Goal: Obtain resource: Download file/media

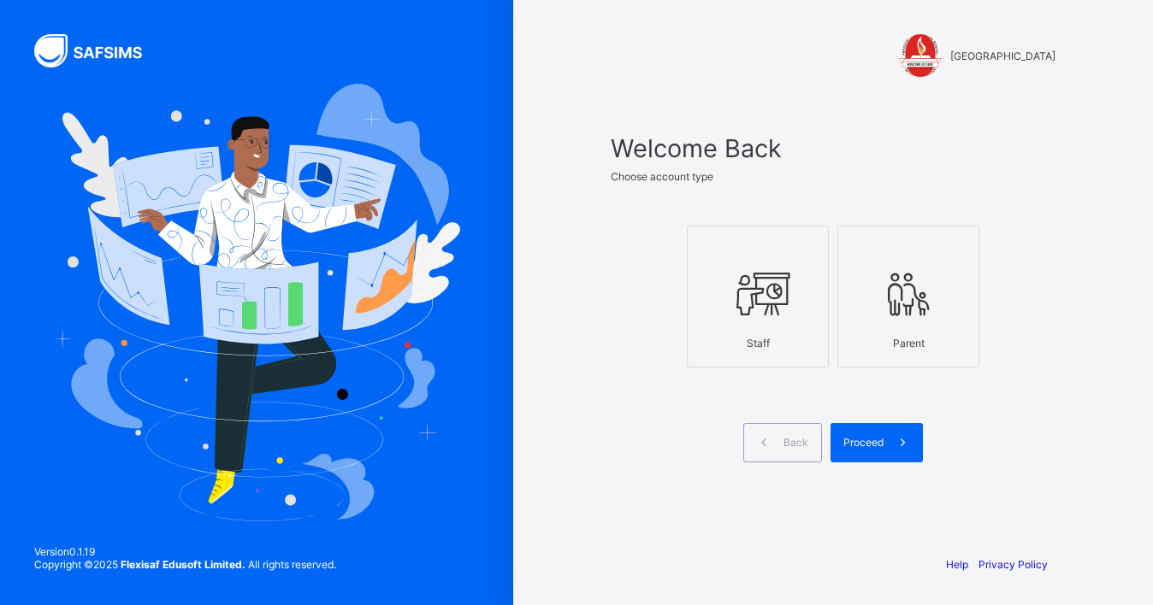
click at [772, 324] on div at bounding box center [757, 295] width 123 height 68
click at [871, 447] on span "Proceed" at bounding box center [863, 442] width 40 height 13
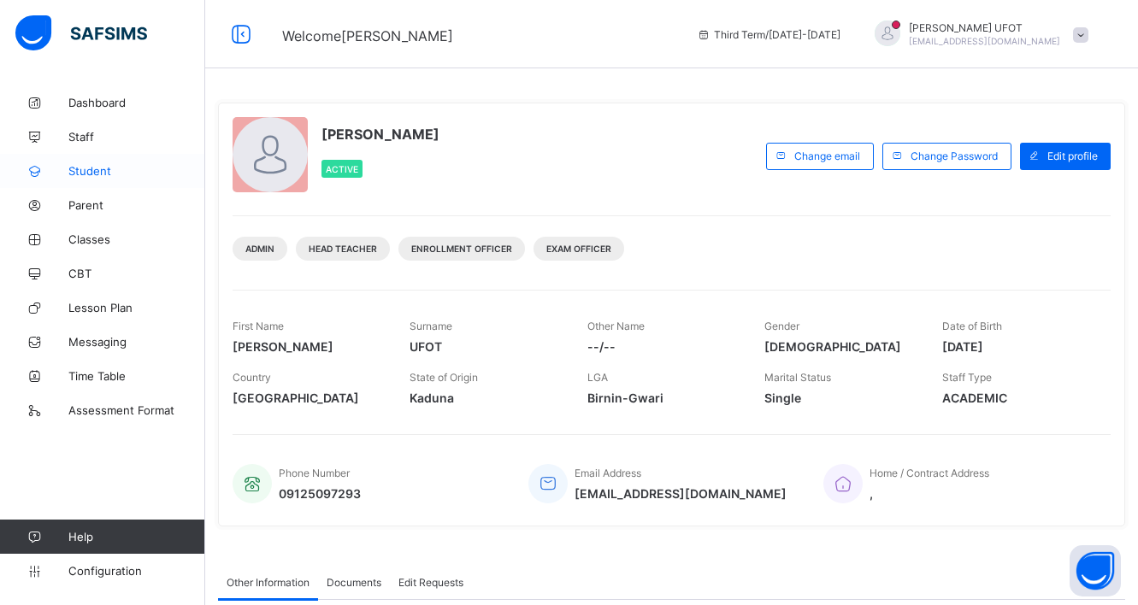
click at [112, 169] on span "Student" at bounding box center [136, 171] width 137 height 14
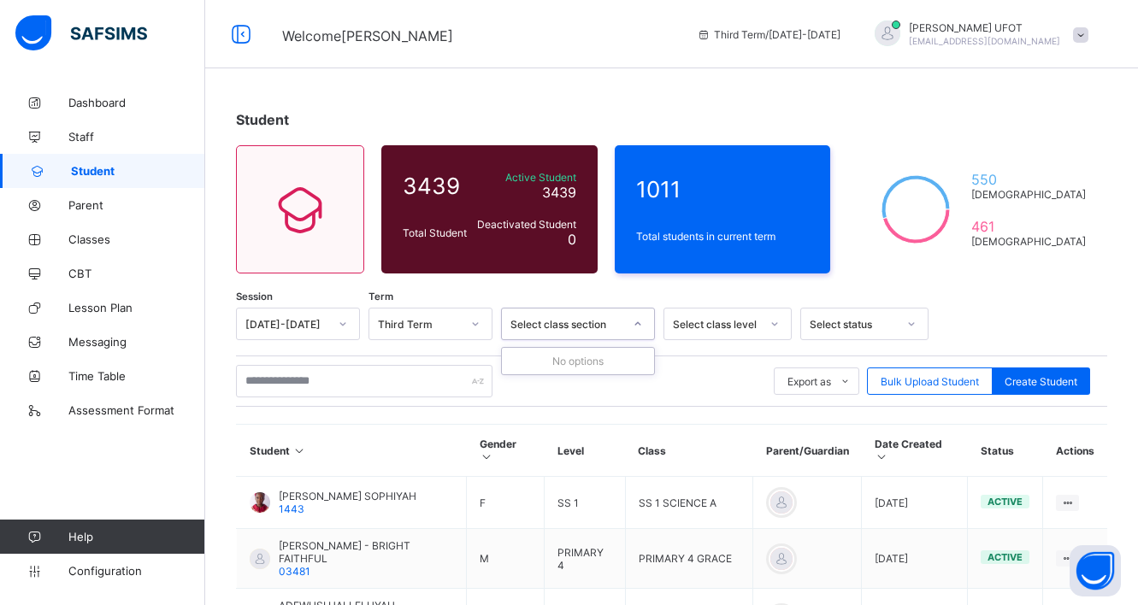
click at [649, 324] on div at bounding box center [637, 323] width 29 height 27
click at [772, 326] on icon at bounding box center [775, 324] width 10 height 17
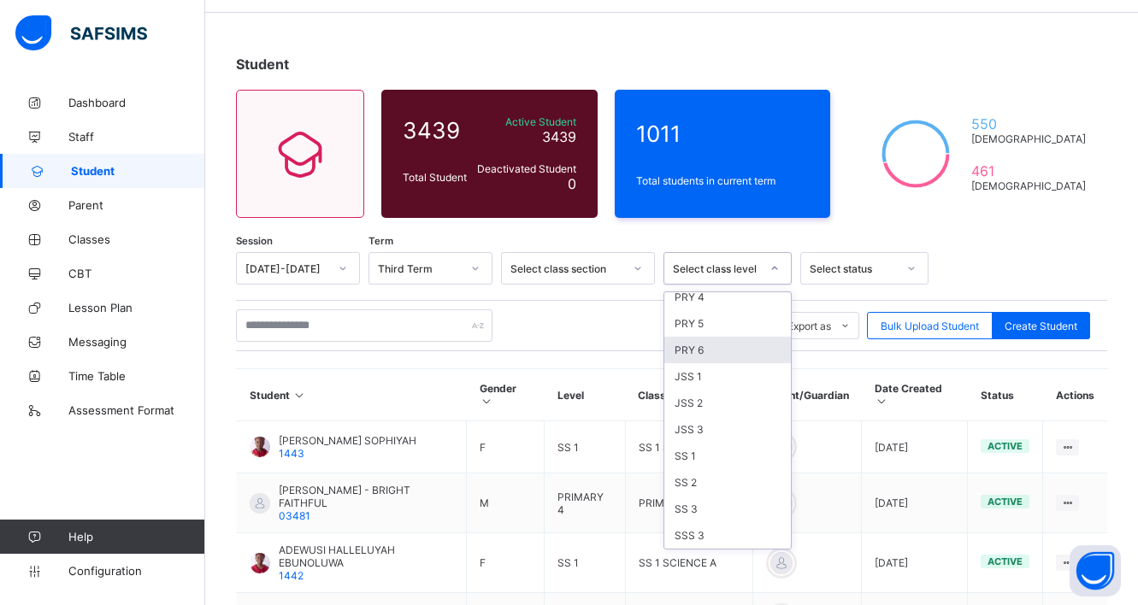
scroll to position [86, 0]
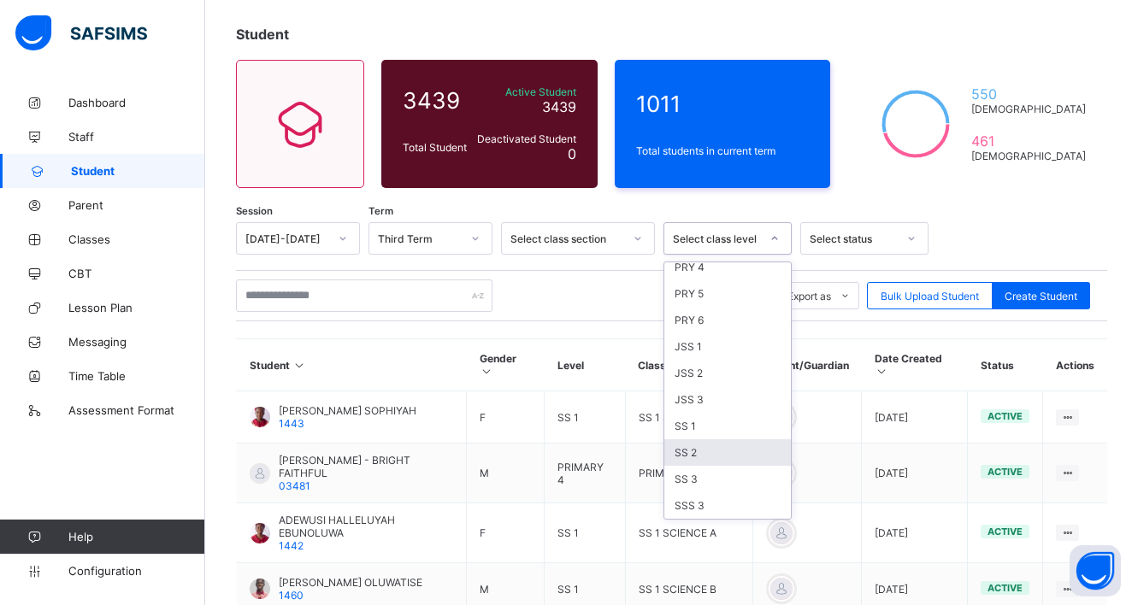
click at [713, 446] on div "SS 2" at bounding box center [727, 453] width 127 height 27
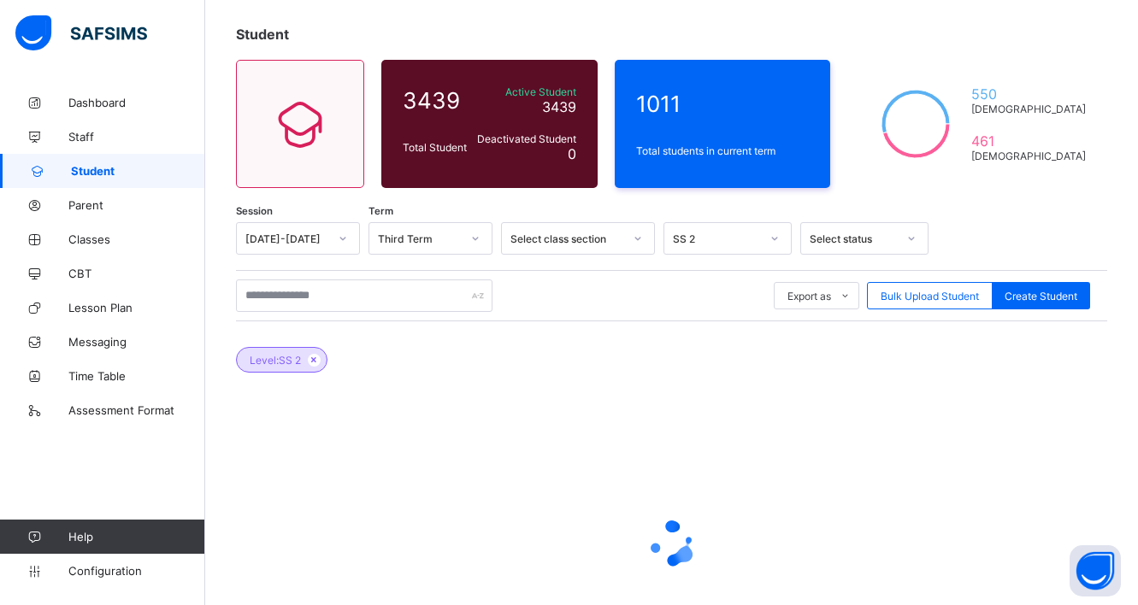
click at [713, 446] on div at bounding box center [671, 543] width 871 height 325
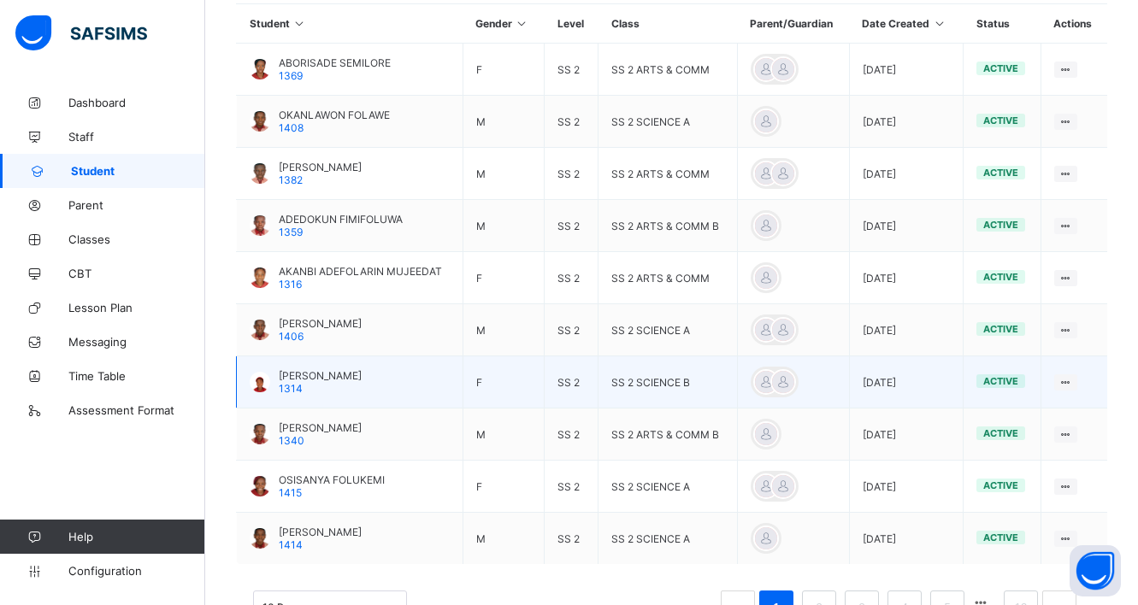
scroll to position [543, 0]
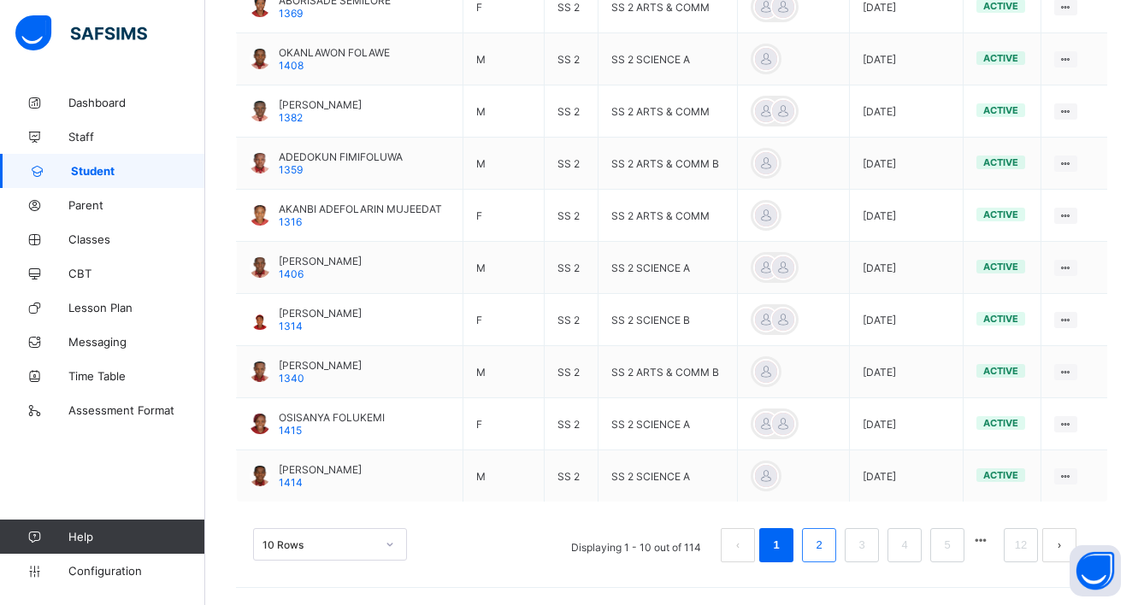
click at [827, 555] on link "2" at bounding box center [819, 545] width 16 height 22
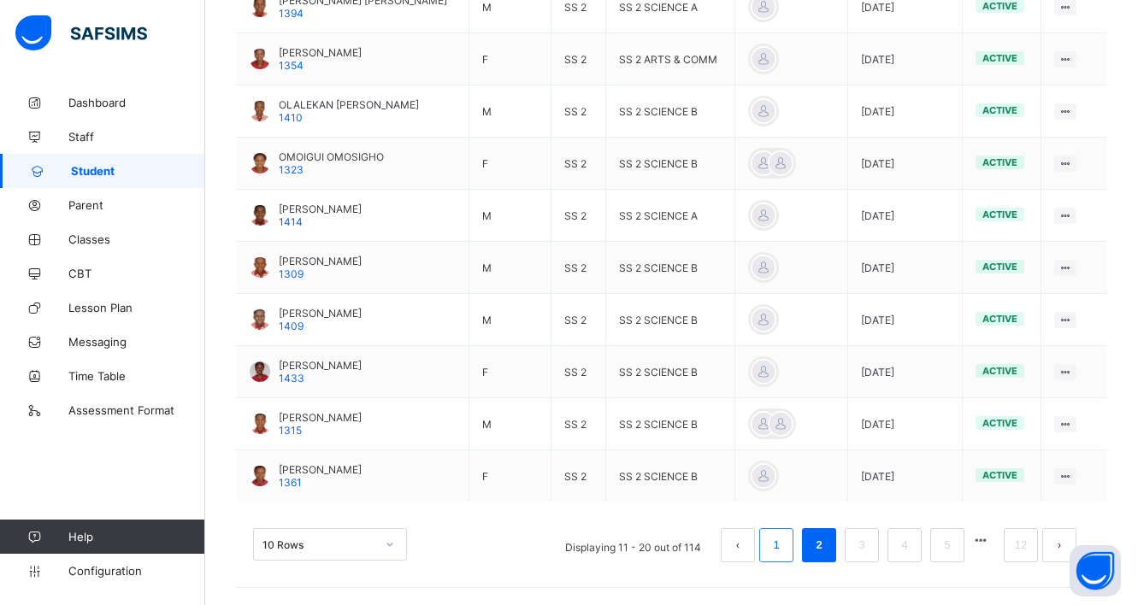
click at [784, 552] on link "1" at bounding box center [776, 545] width 16 height 22
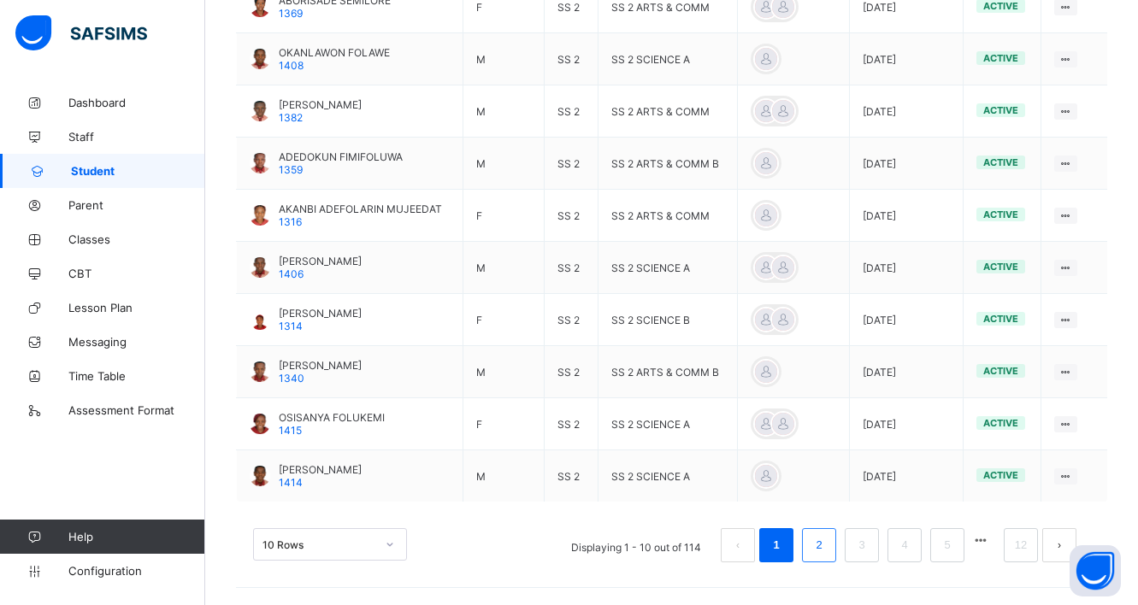
click at [827, 552] on link "2" at bounding box center [819, 545] width 16 height 22
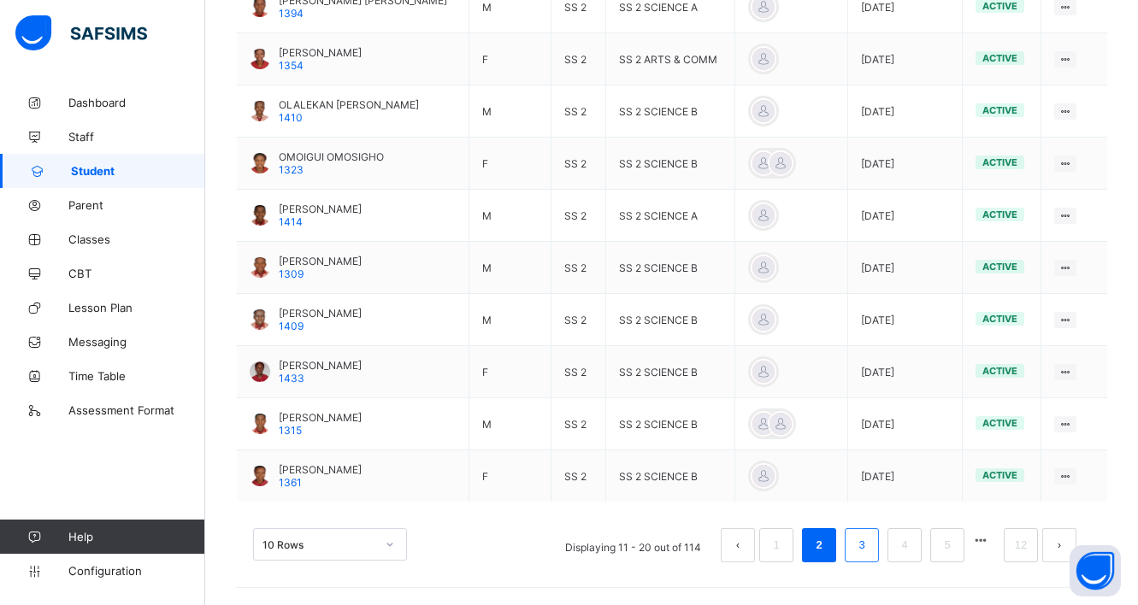
click at [870, 553] on link "3" at bounding box center [861, 545] width 16 height 22
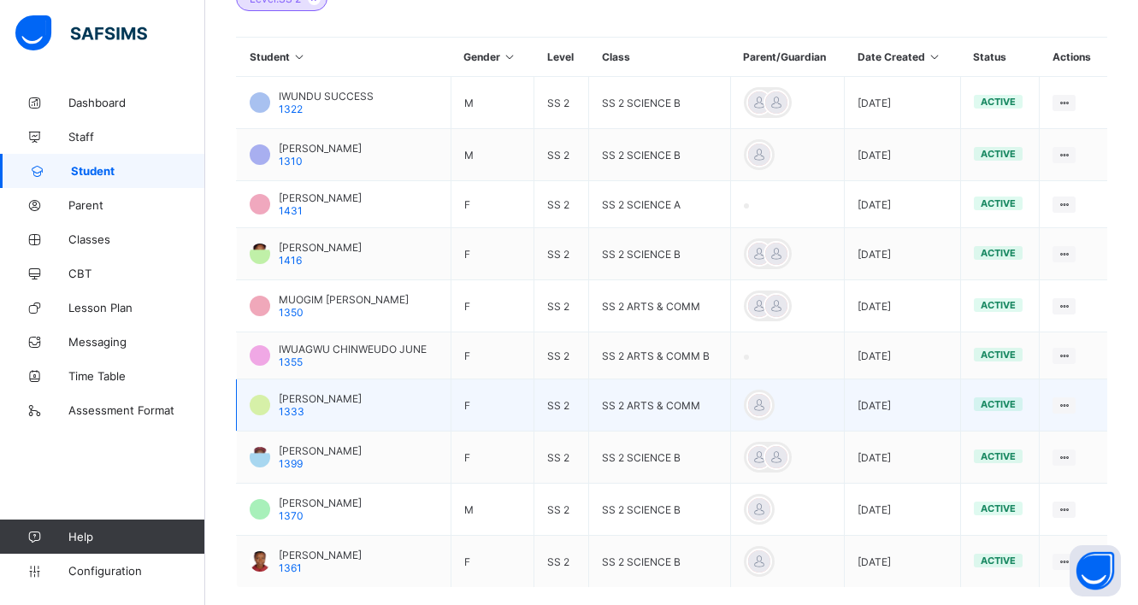
scroll to position [533, 0]
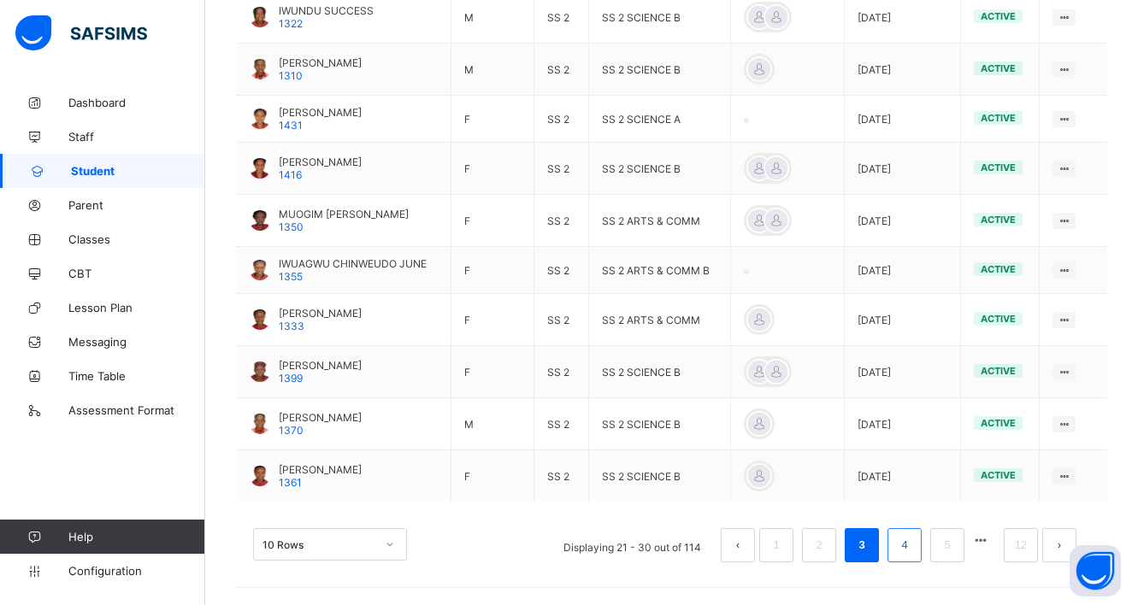
click at [906, 547] on li "4" at bounding box center [905, 545] width 34 height 34
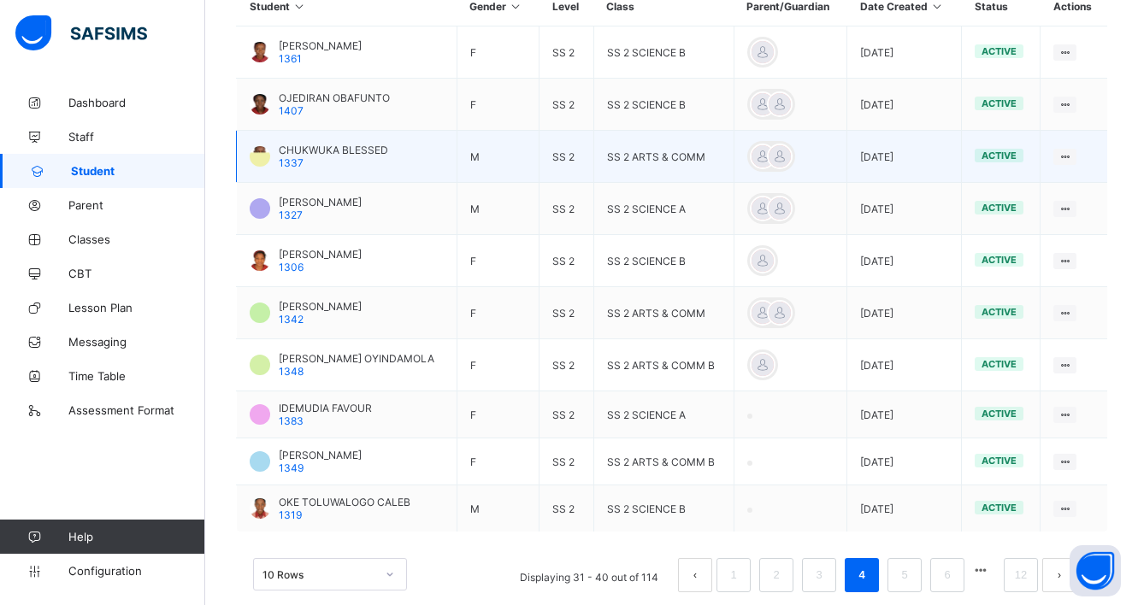
scroll to position [528, 0]
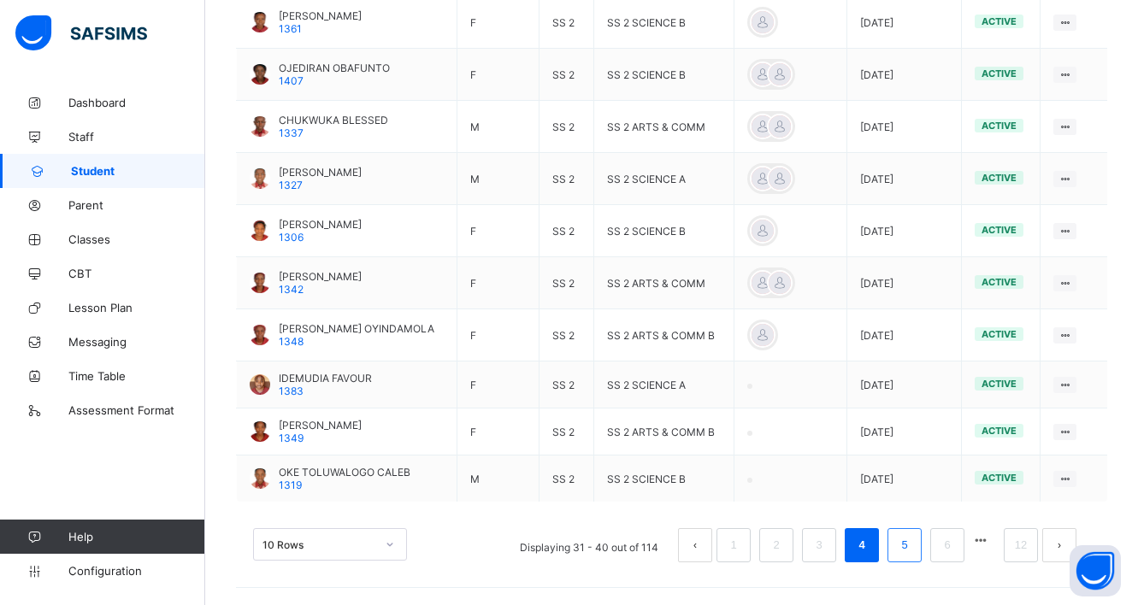
click at [912, 547] on link "5" at bounding box center [904, 545] width 16 height 22
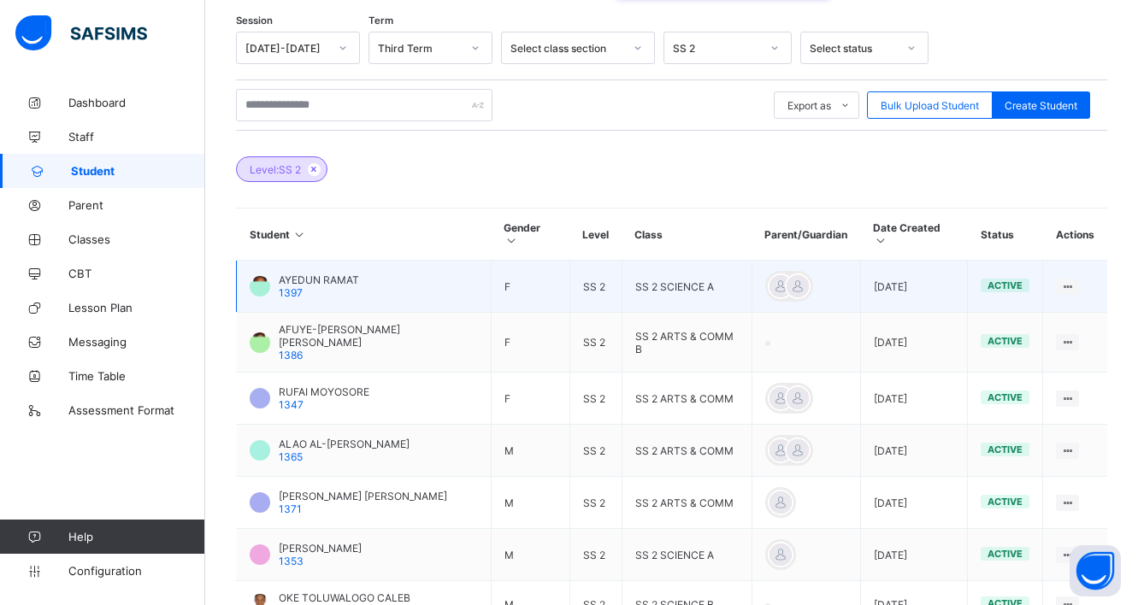
scroll to position [362, 0]
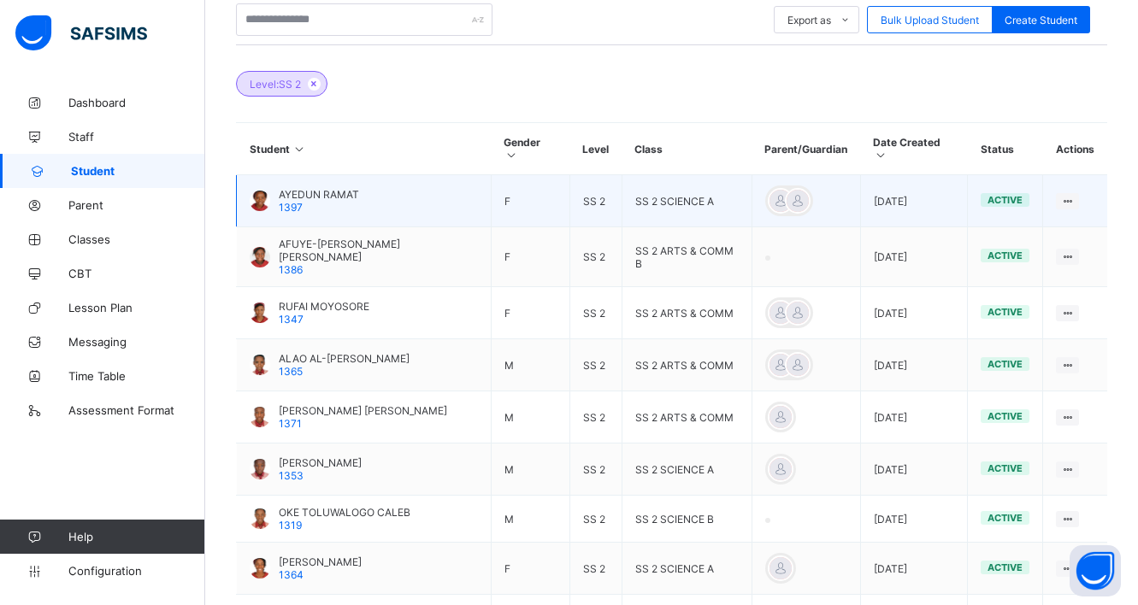
click at [491, 182] on td "F" at bounding box center [530, 201] width 79 height 52
click at [1079, 218] on ul "View Profile Edit Student Link Parent/Guardian Delete Student" at bounding box center [1007, 280] width 143 height 125
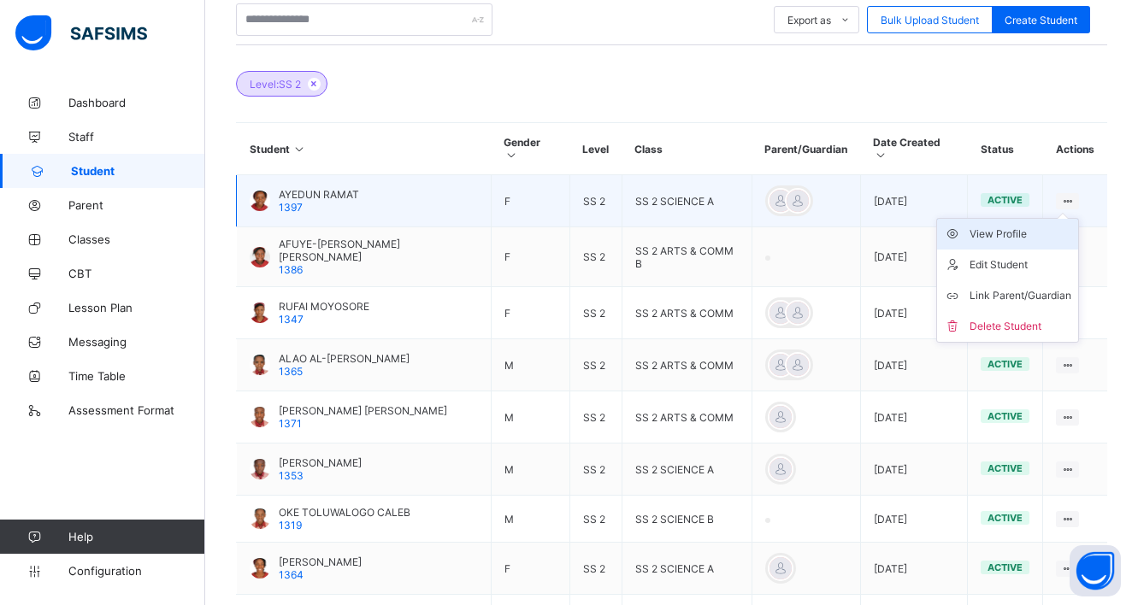
click at [1018, 226] on div "View Profile" at bounding box center [1021, 234] width 102 height 17
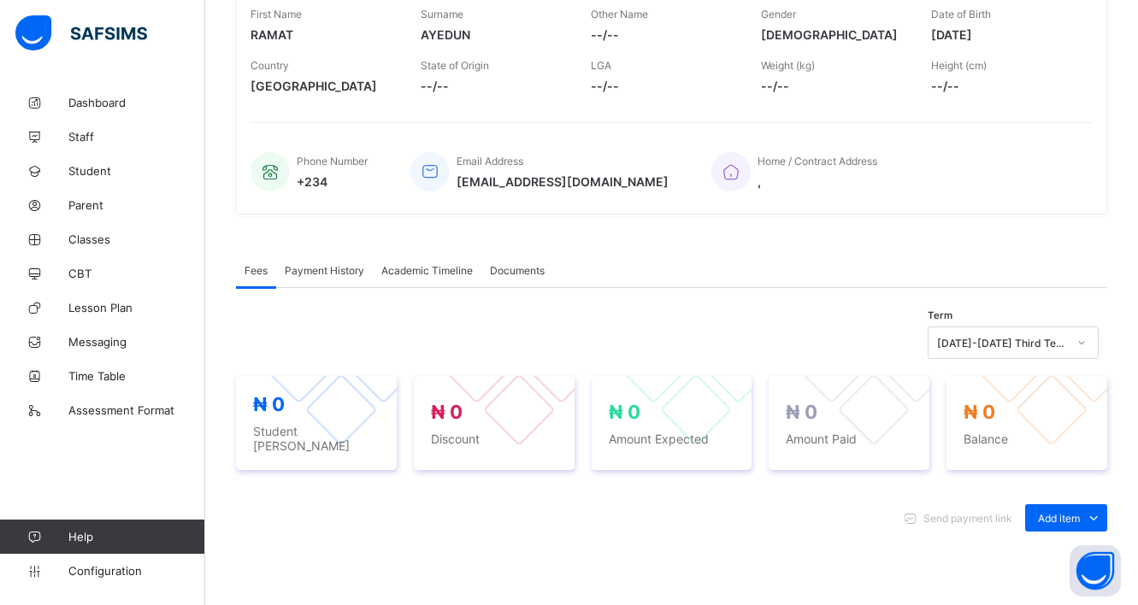
scroll to position [342, 0]
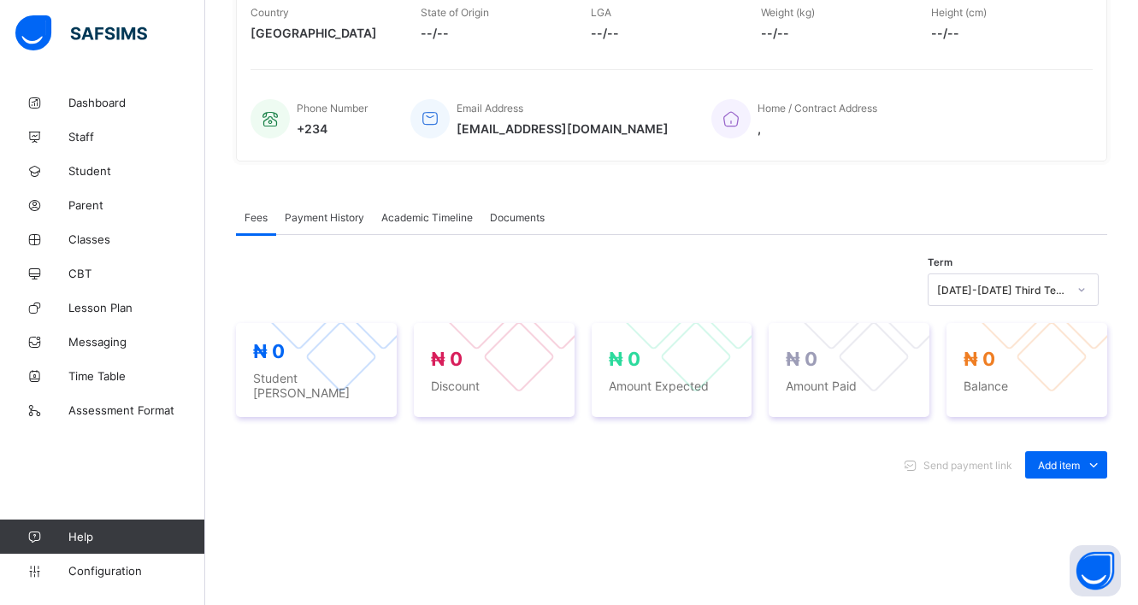
click at [515, 216] on span "Documents" at bounding box center [517, 217] width 55 height 13
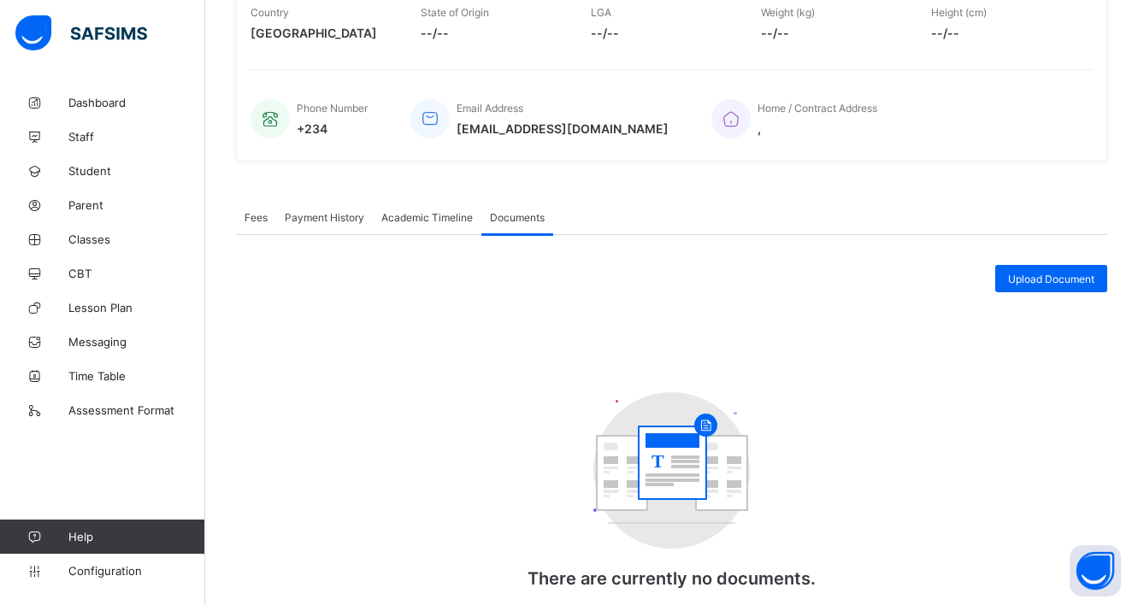
click at [407, 217] on span "Academic Timeline" at bounding box center [426, 217] width 91 height 13
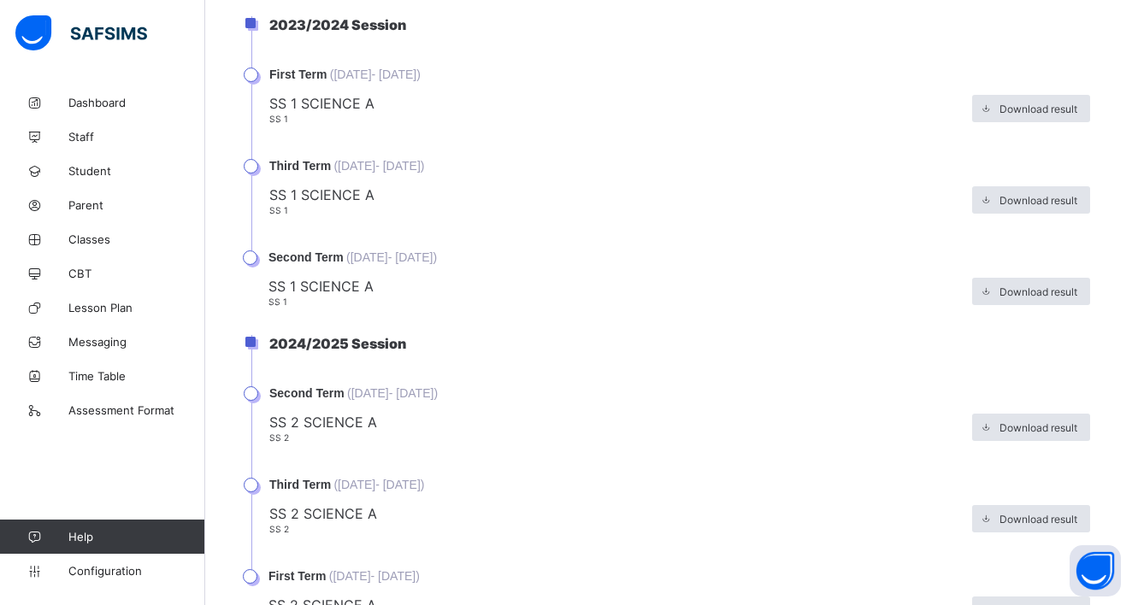
scroll to position [770, 0]
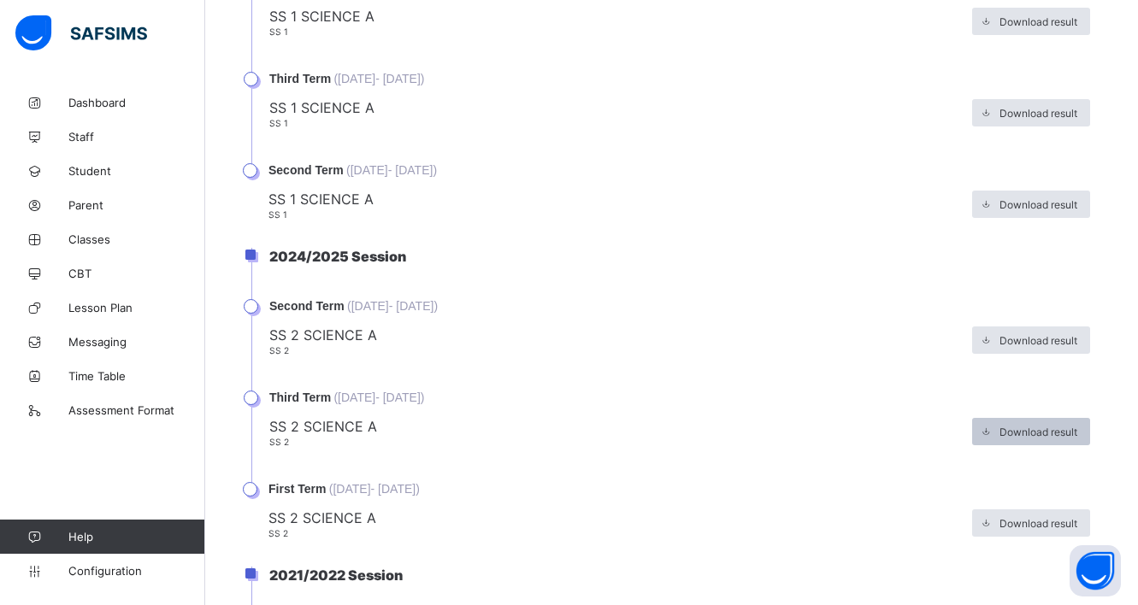
click at [1065, 440] on div "Download result" at bounding box center [1031, 431] width 118 height 27
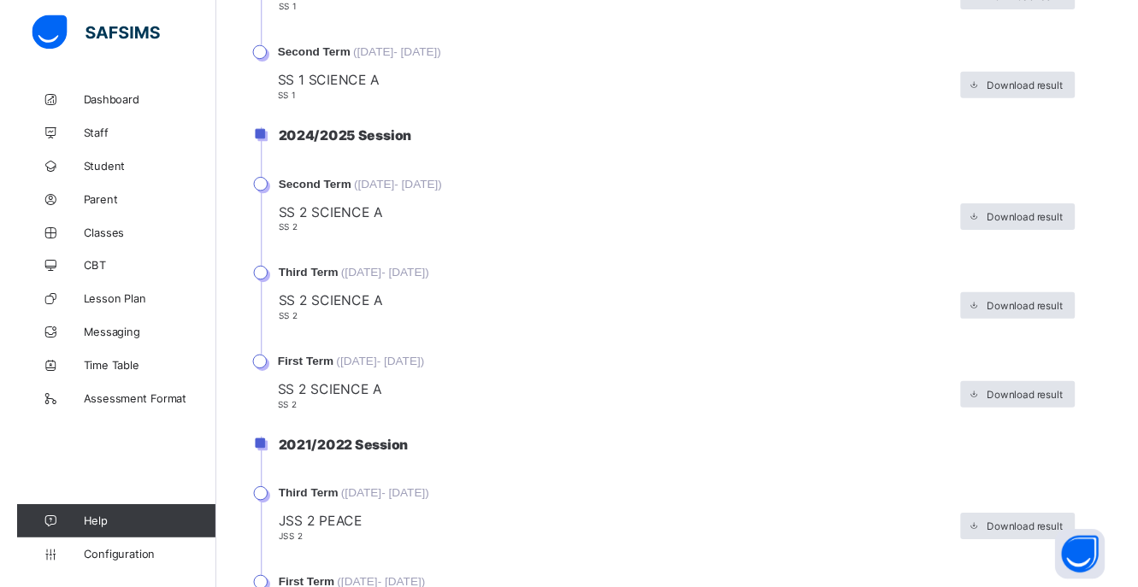
scroll to position [867, 0]
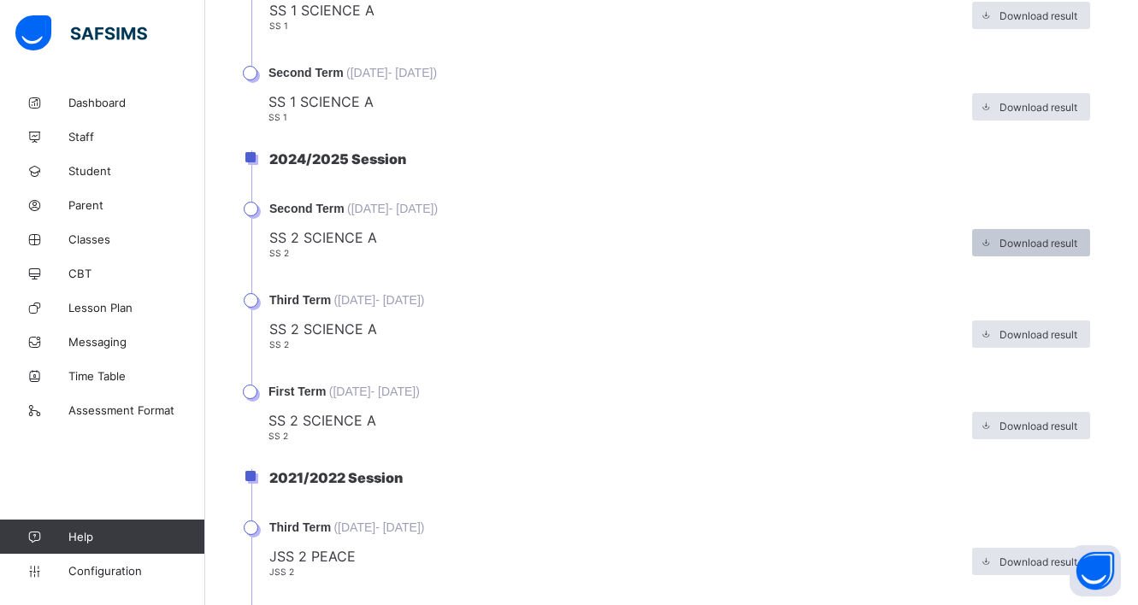
click at [1055, 242] on span "Download result" at bounding box center [1039, 243] width 78 height 13
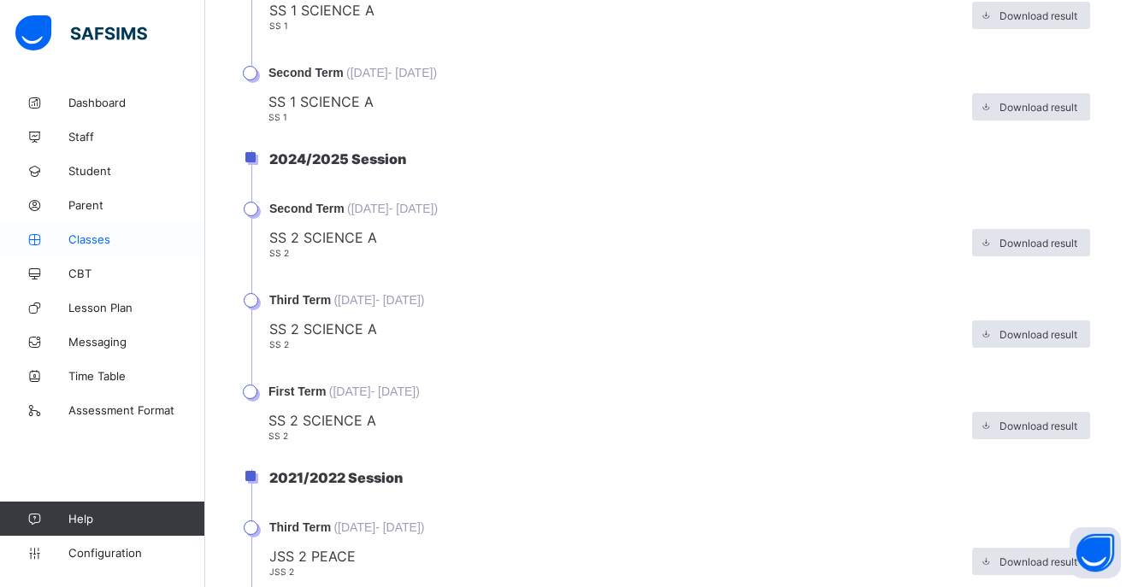
click at [87, 242] on span "Classes" at bounding box center [136, 240] width 137 height 14
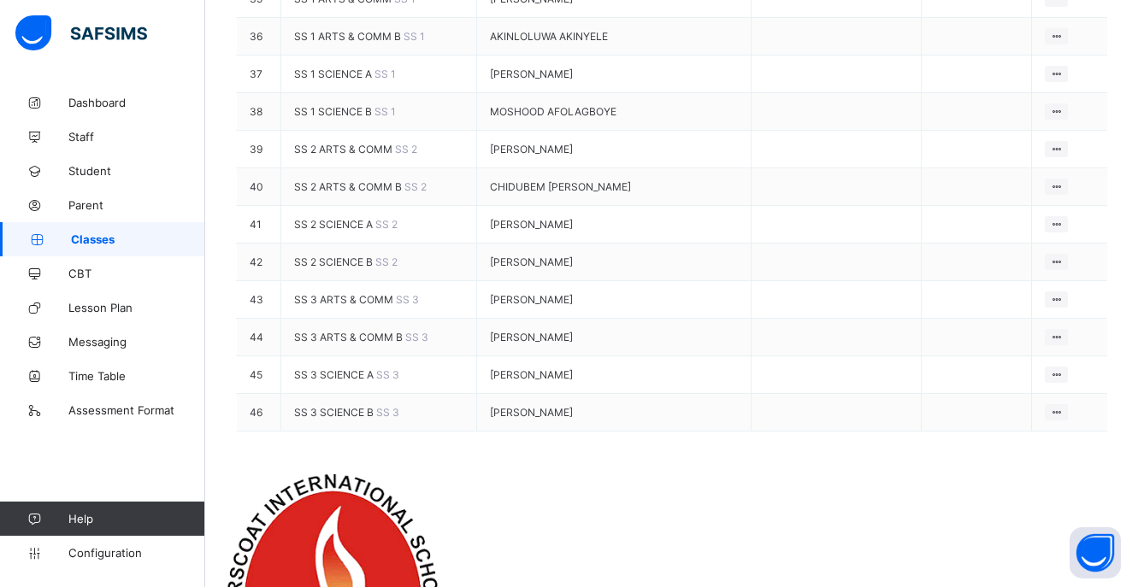
scroll to position [1796, 0]
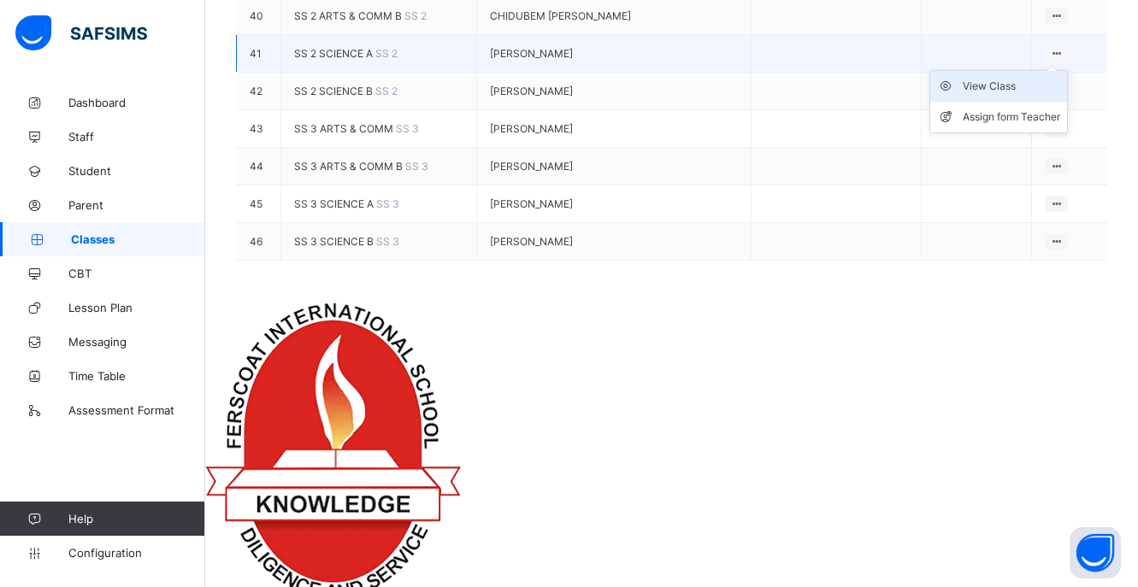
click at [1020, 95] on div "View Class" at bounding box center [1011, 86] width 97 height 17
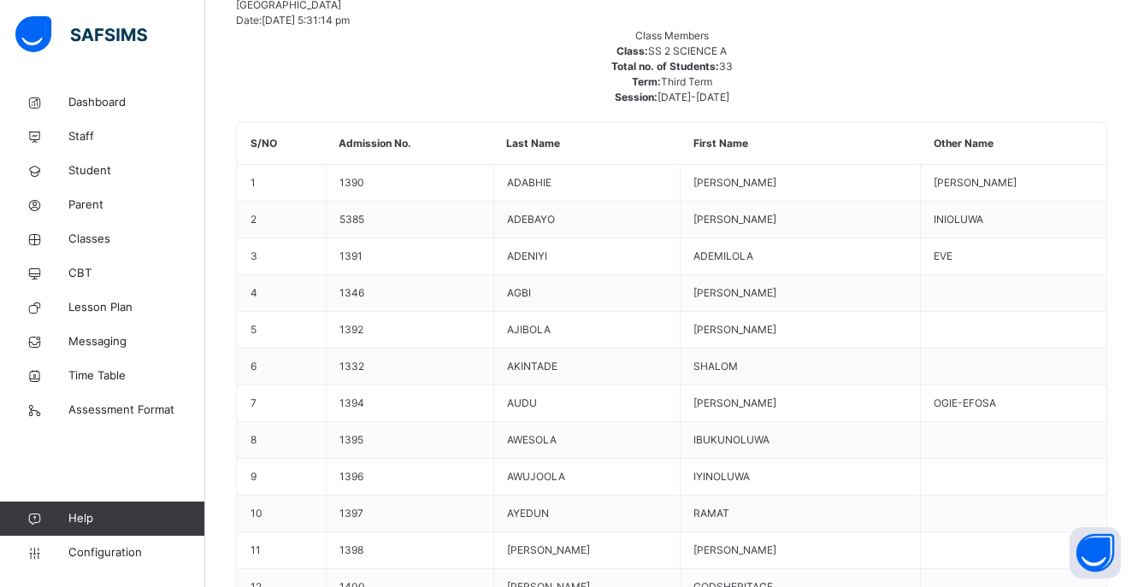
scroll to position [770, 0]
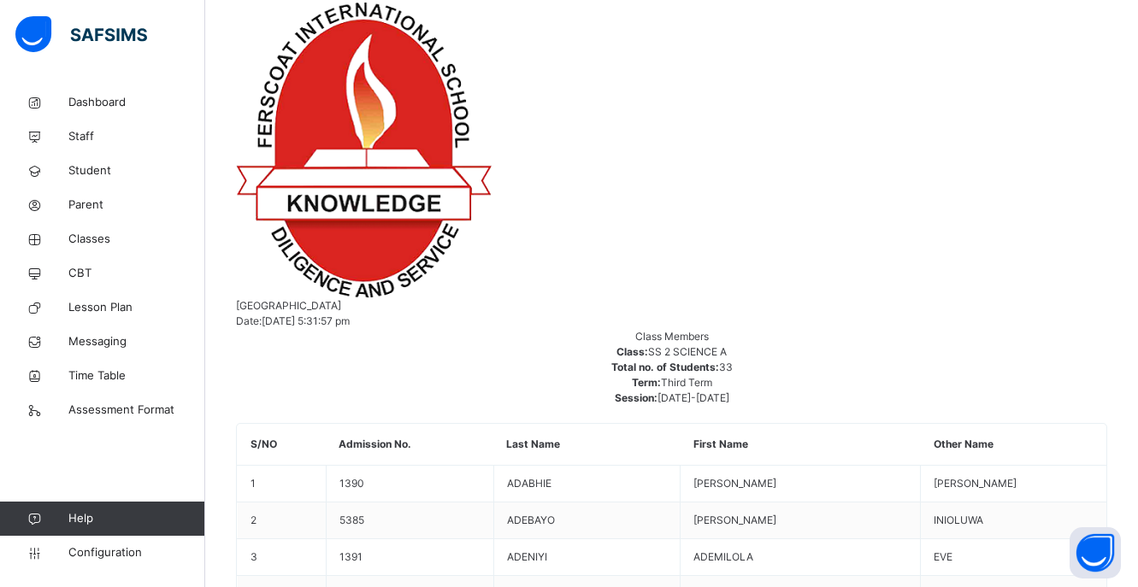
scroll to position [86, 0]
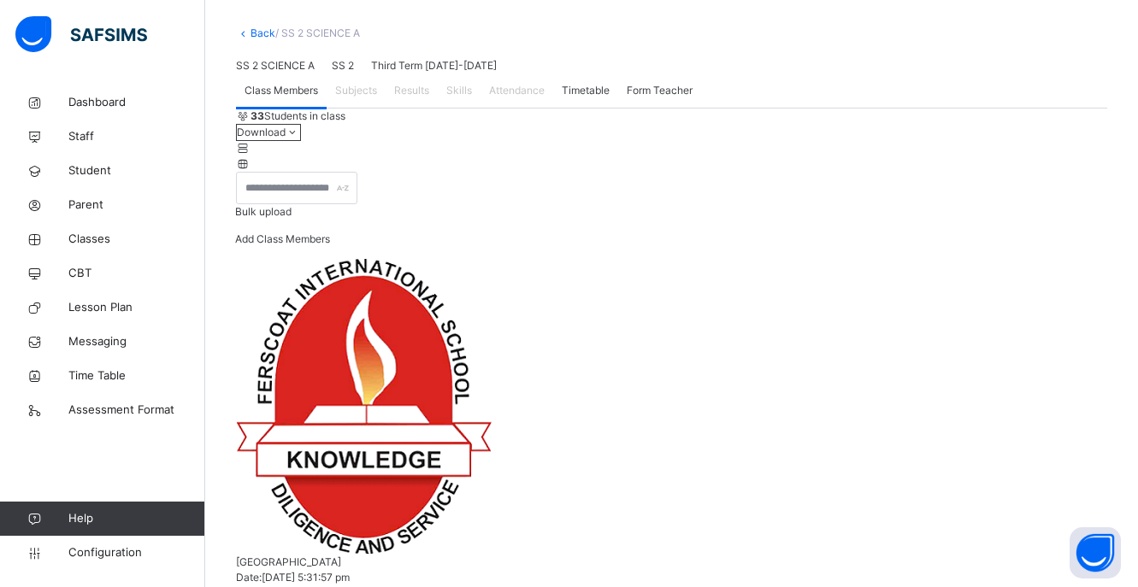
click at [407, 98] on span "Results" at bounding box center [411, 90] width 35 height 15
click at [411, 98] on span "Results" at bounding box center [411, 90] width 35 height 15
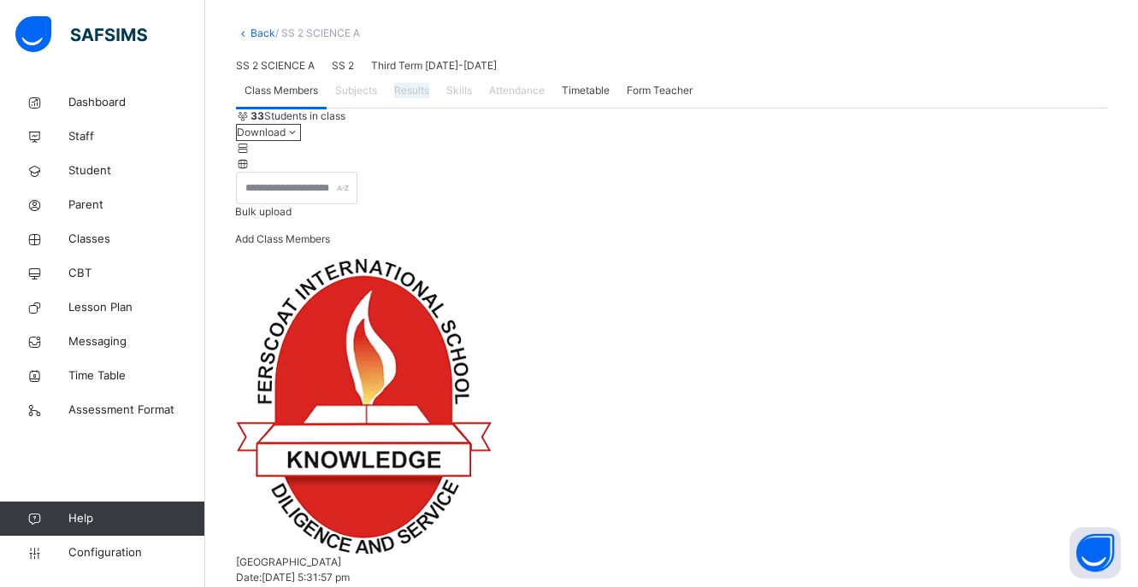
click at [411, 98] on span "Results" at bounding box center [411, 90] width 35 height 15
click at [410, 98] on span "Results" at bounding box center [411, 90] width 35 height 15
click at [418, 98] on span "Results" at bounding box center [411, 90] width 35 height 15
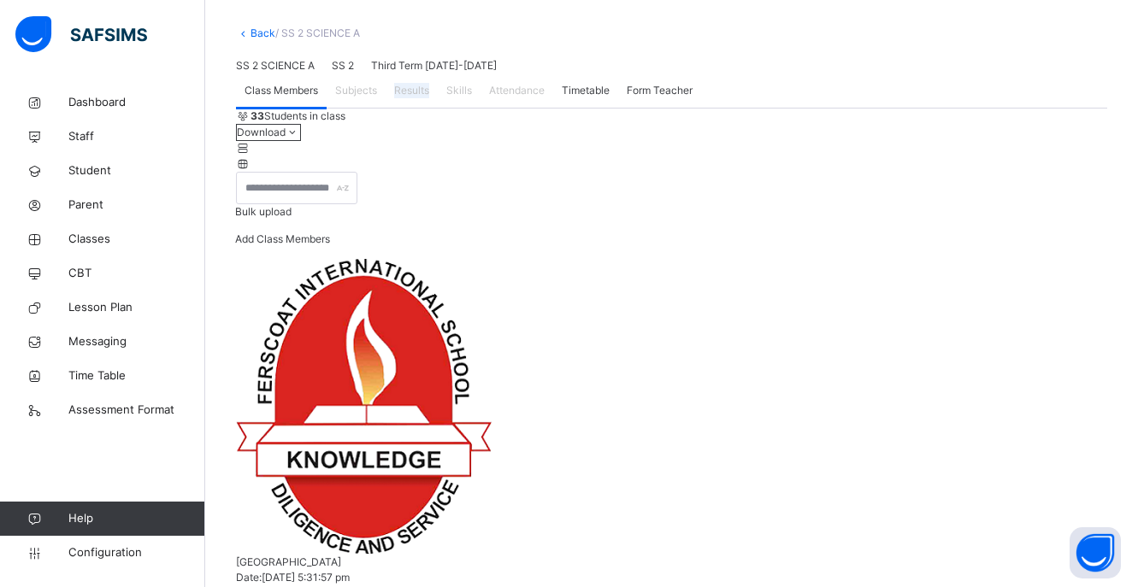
click at [418, 98] on span "Results" at bounding box center [411, 90] width 35 height 15
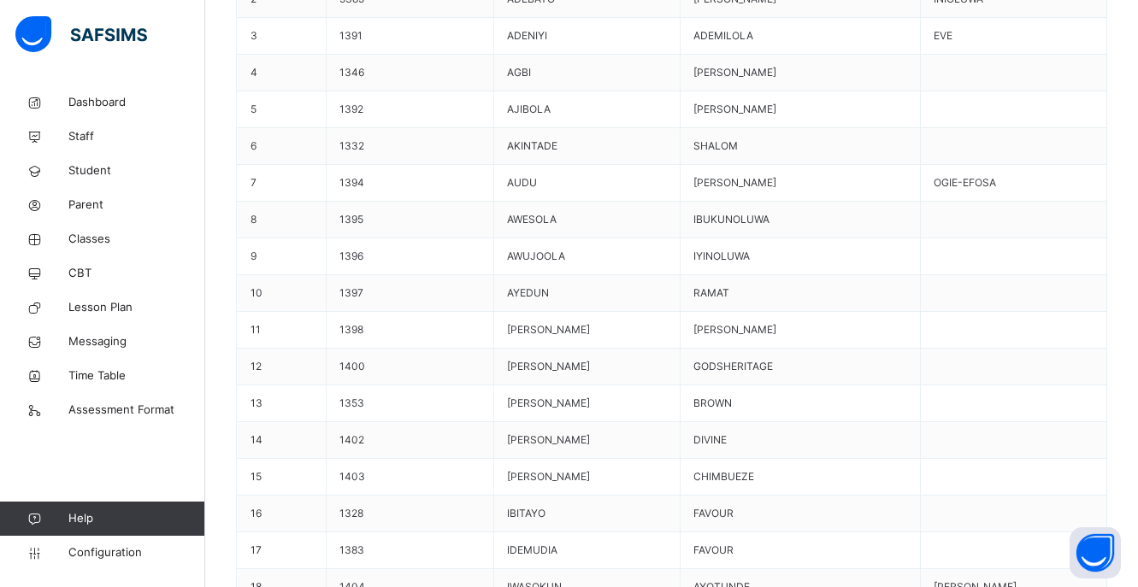
scroll to position [941, 0]
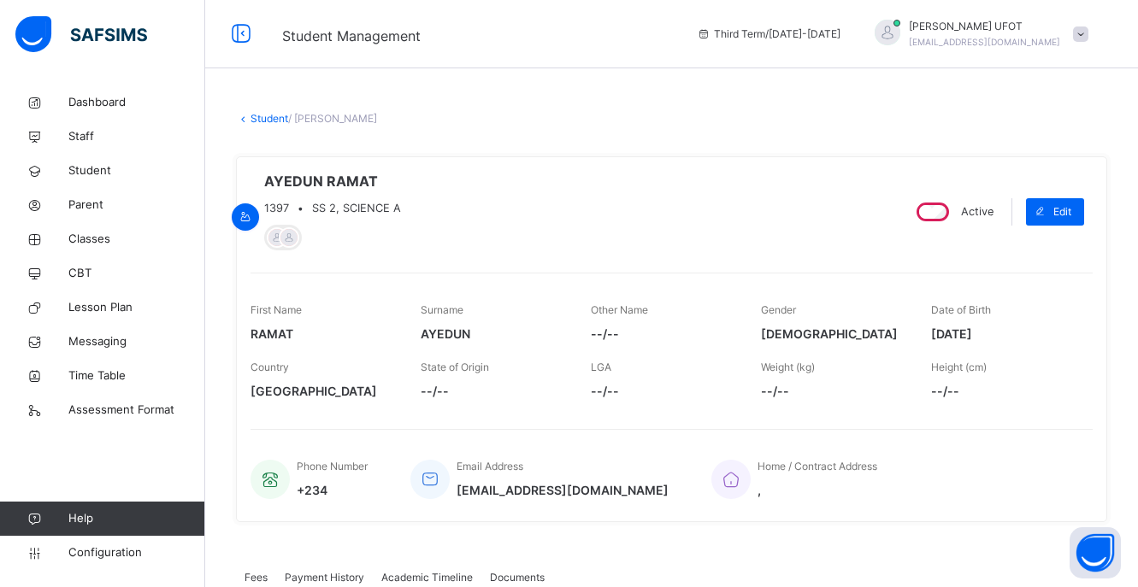
click at [837, 36] on span "Third Term / 2024-2025" at bounding box center [769, 34] width 144 height 15
click at [782, 33] on span "Third Term / 2024-2025" at bounding box center [769, 34] width 144 height 15
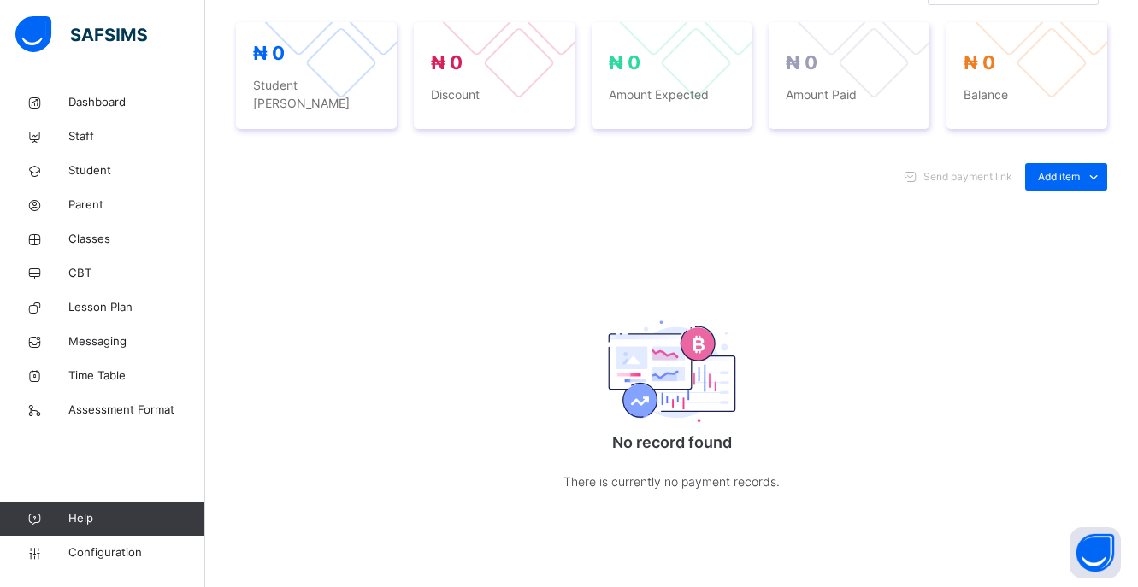
scroll to position [405, 0]
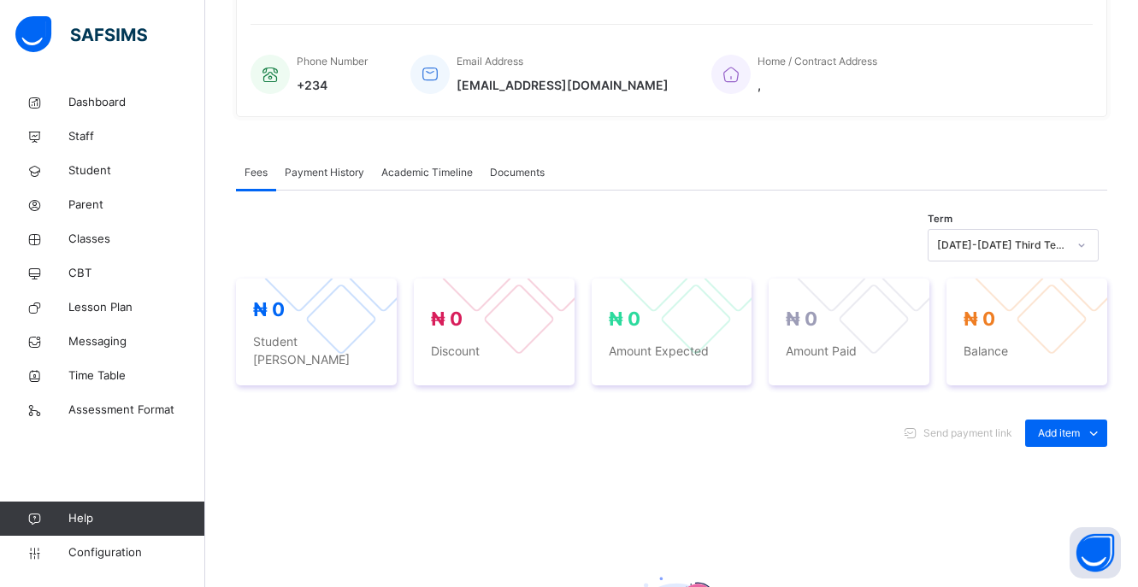
click at [513, 172] on span "Documents" at bounding box center [517, 172] width 55 height 15
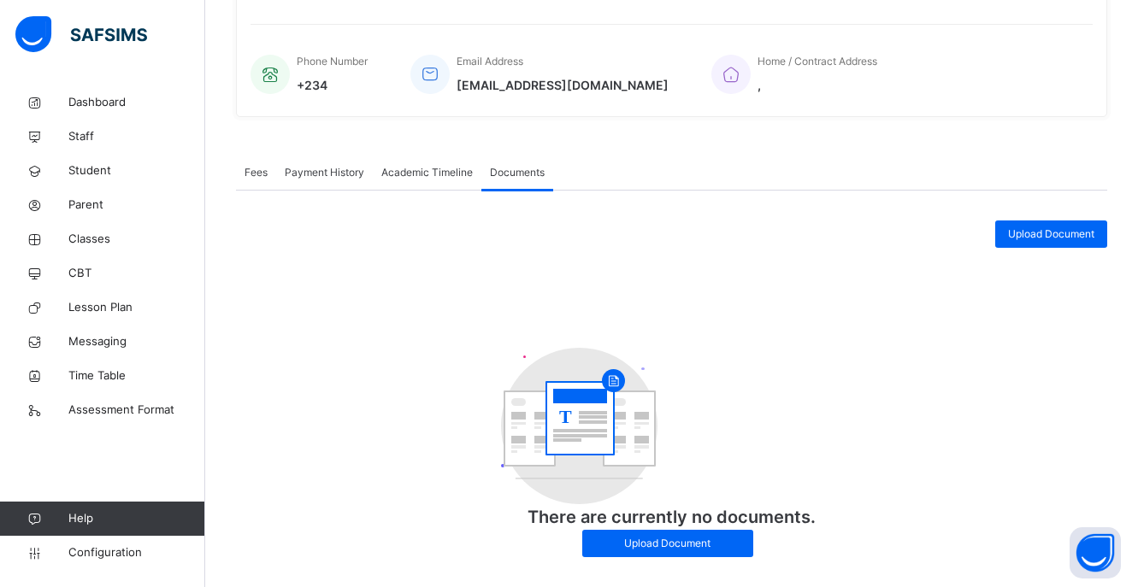
click at [410, 173] on span "Academic Timeline" at bounding box center [426, 172] width 91 height 15
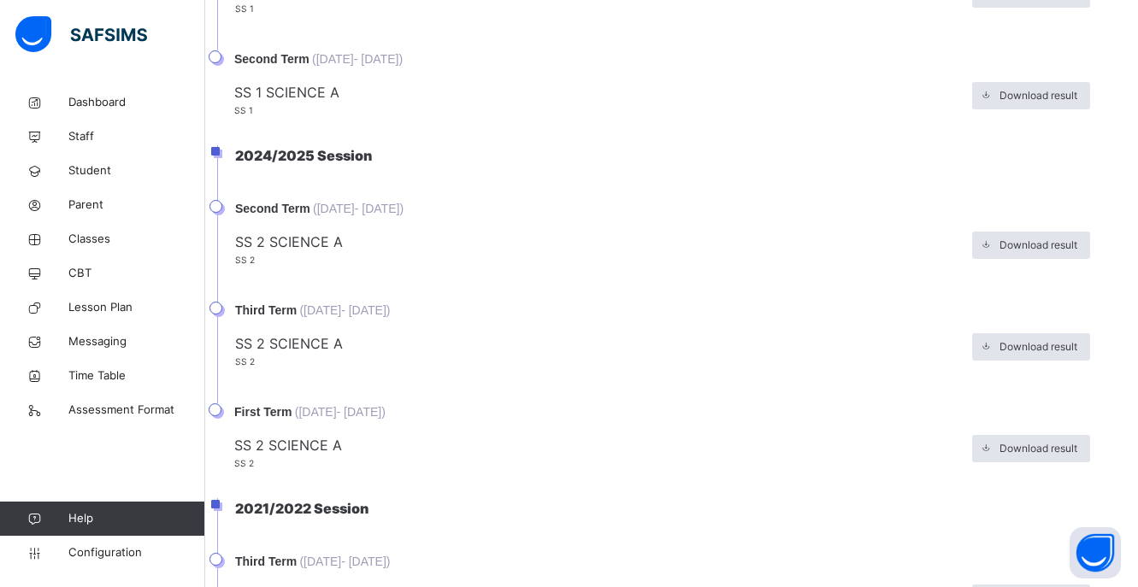
scroll to position [1004, 0]
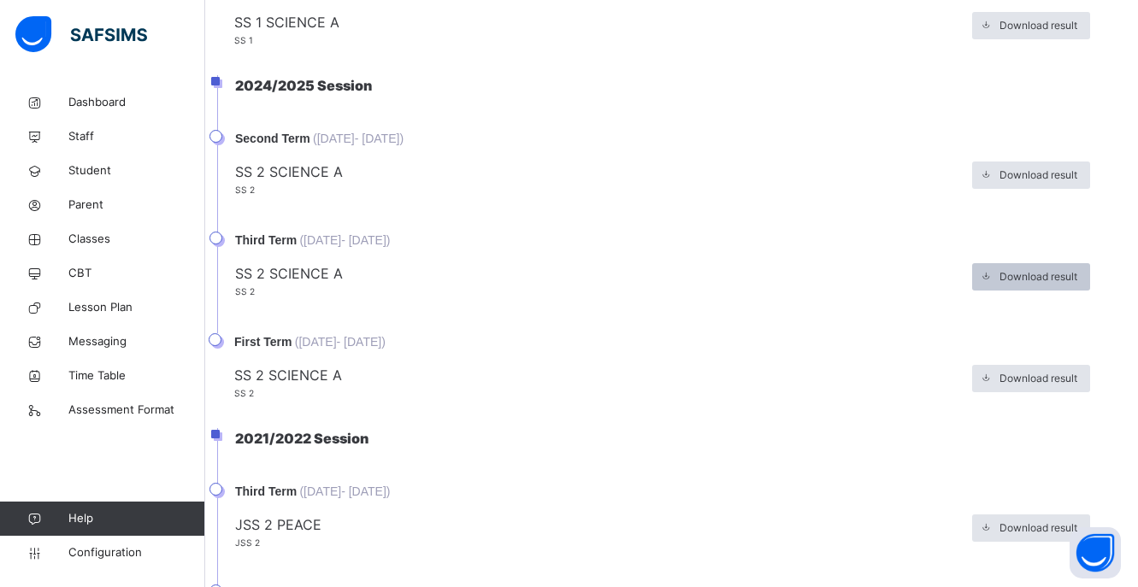
click at [1061, 279] on span "Download result" at bounding box center [1039, 276] width 78 height 15
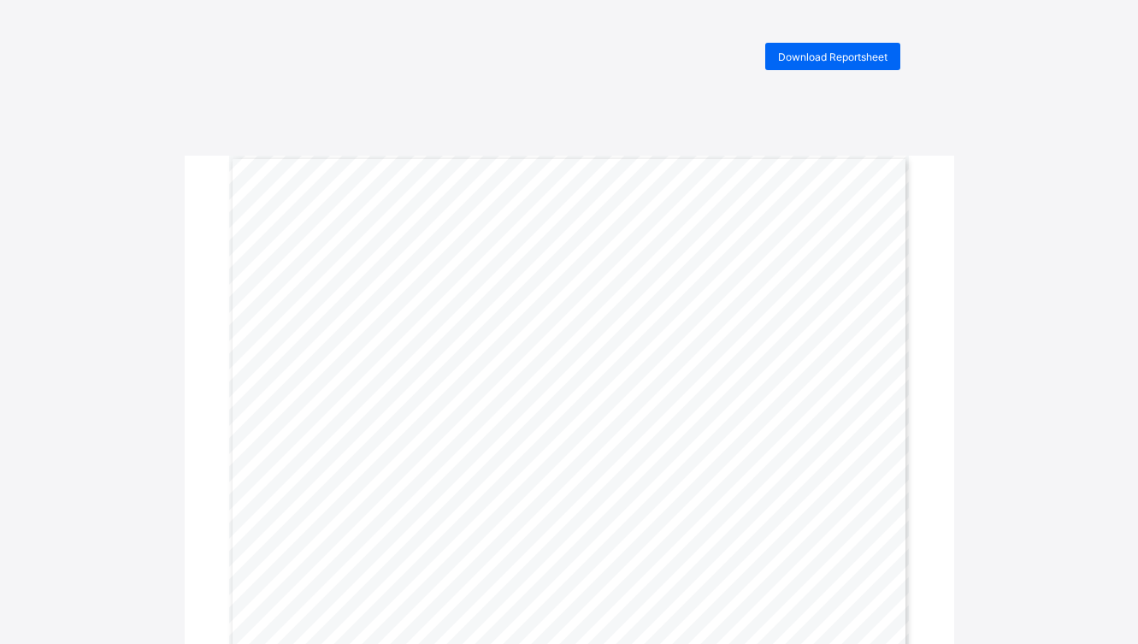
scroll to position [86, 0]
